Goal: Check status

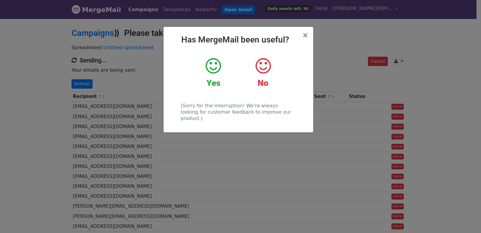
click at [81, 79] on div "× Has MergeMail been useful? Yes No (Sorry for the interruption! We're always l…" at bounding box center [240, 125] width 481 height 215
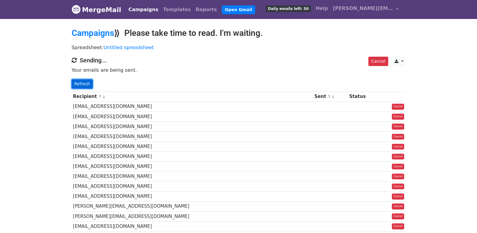
click at [82, 83] on link "Refresh" at bounding box center [82, 83] width 21 height 9
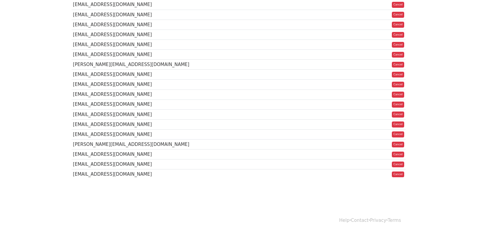
scroll to position [22, 0]
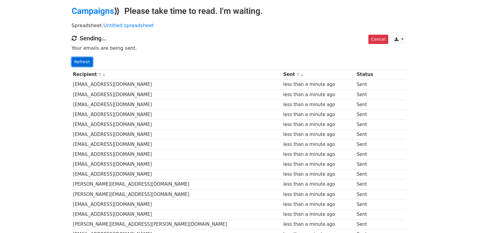
click at [73, 59] on link "Refresh" at bounding box center [82, 61] width 21 height 9
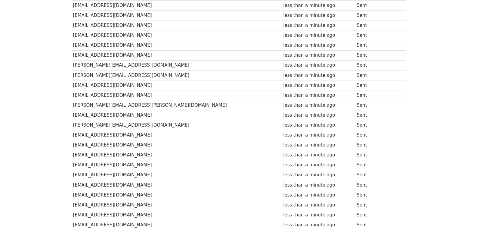
scroll to position [385, 0]
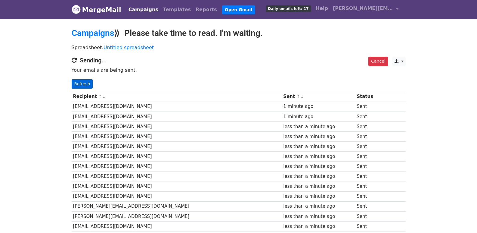
drag, startPoint x: 93, startPoint y: 82, endPoint x: 89, endPoint y: 82, distance: 3.9
click at [93, 82] on p "Refresh" at bounding box center [239, 83] width 334 height 9
click at [84, 82] on link "Refresh" at bounding box center [82, 83] width 21 height 9
